Goal: Navigation & Orientation: Go to known website

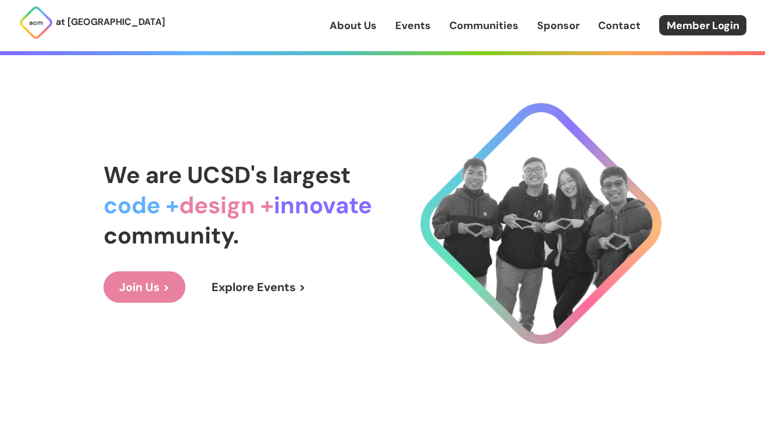
scroll to position [5, 0]
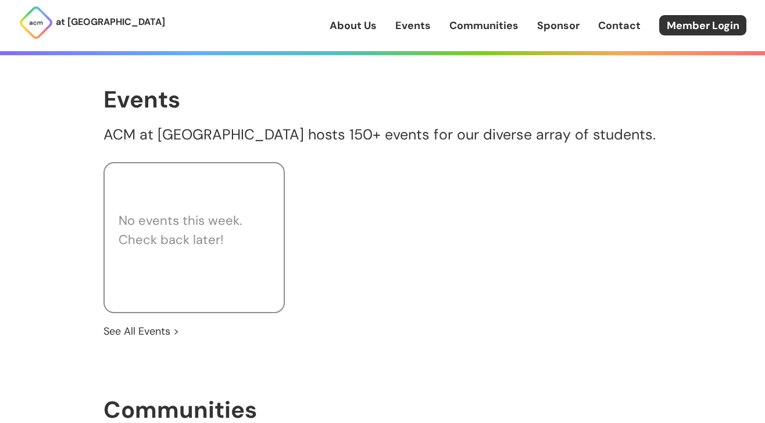
scroll to position [591, 0]
